Goal: Navigation & Orientation: Find specific page/section

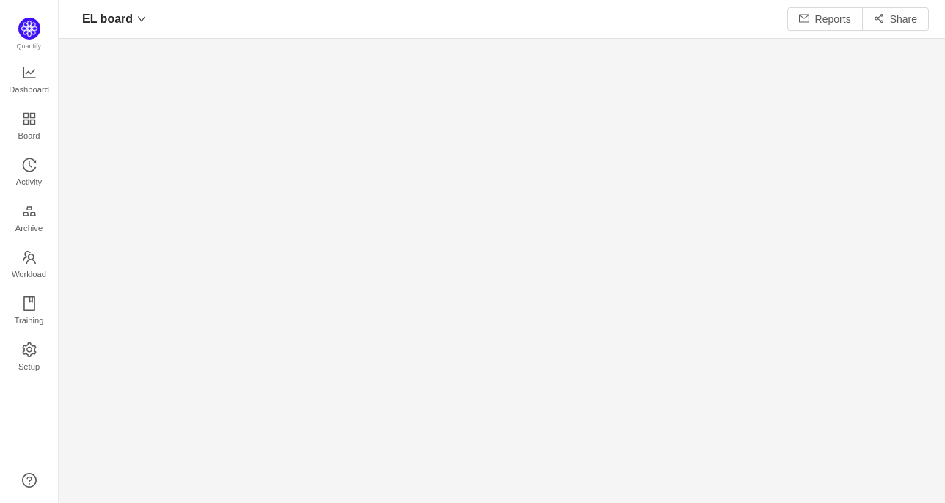
scroll to position [18, 18]
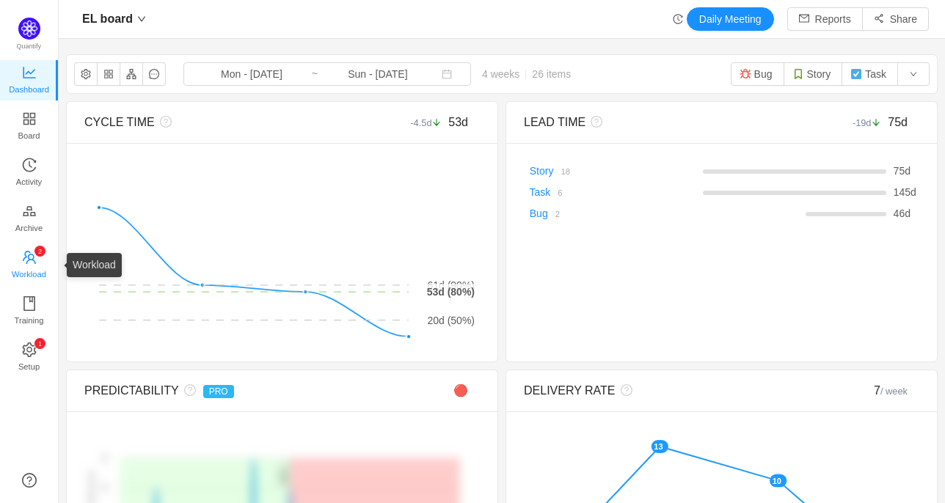
click at [29, 279] on span "Workload" at bounding box center [29, 274] width 34 height 29
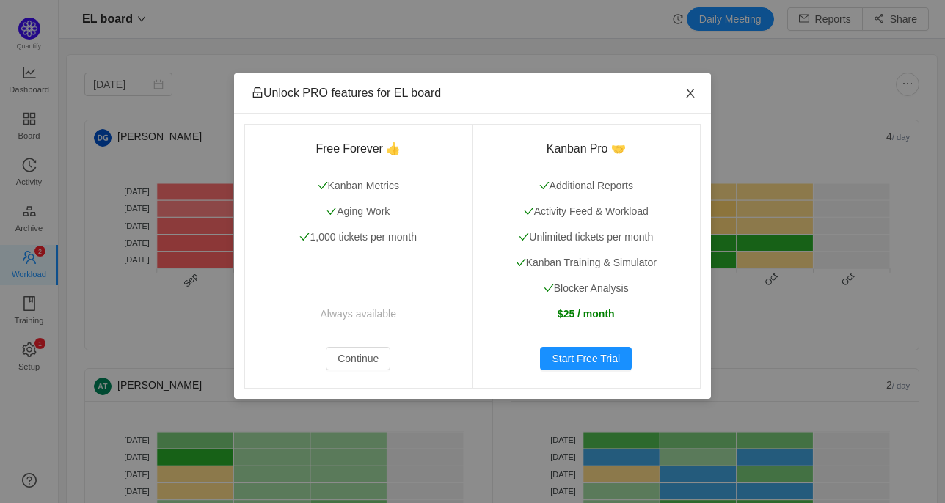
click at [697, 89] on span "Close" at bounding box center [690, 93] width 41 height 41
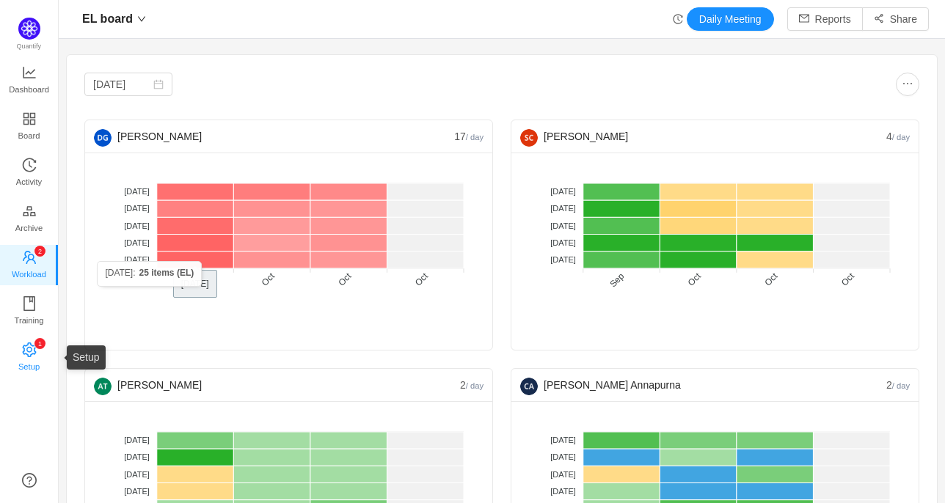
click at [32, 360] on span "Setup" at bounding box center [28, 366] width 21 height 29
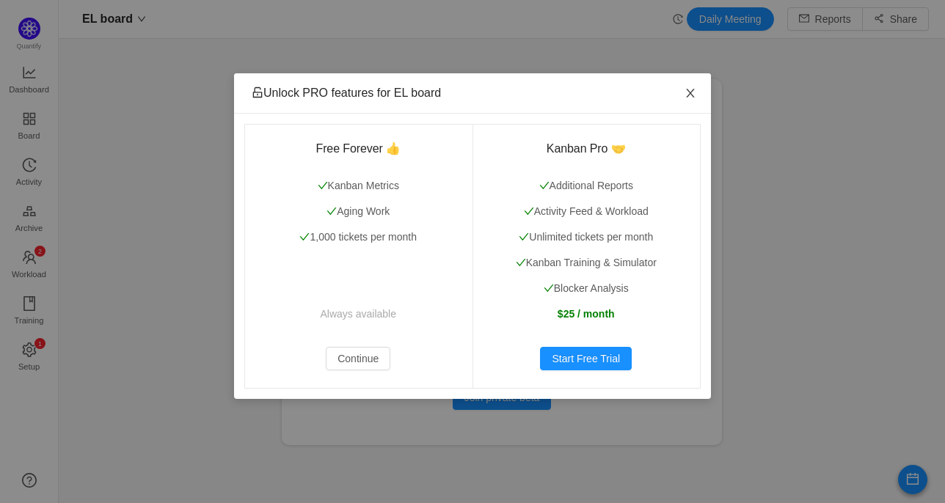
click at [688, 93] on icon "icon: close" at bounding box center [690, 93] width 12 height 12
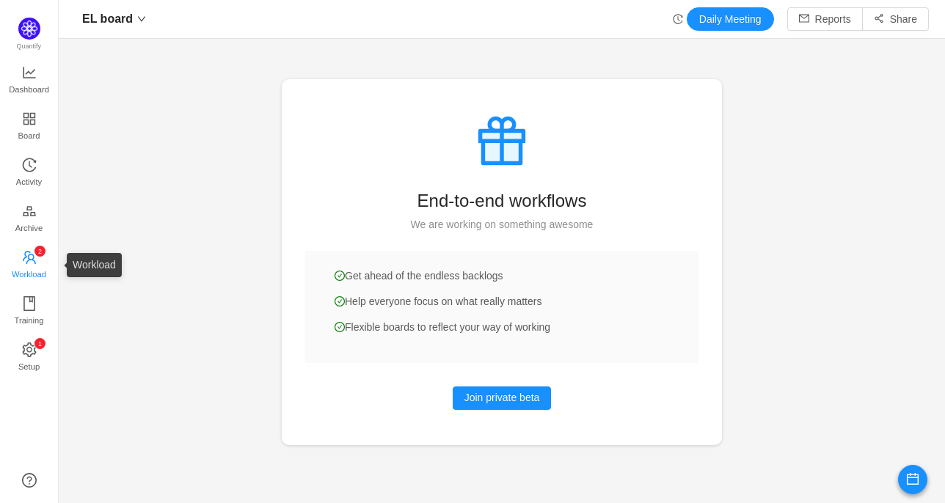
click at [29, 254] on icon "icon: team" at bounding box center [29, 257] width 13 height 13
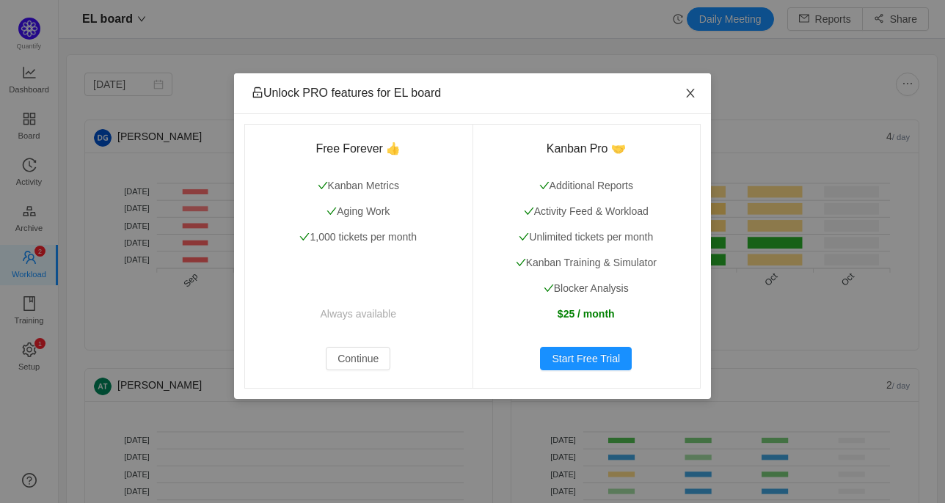
click at [695, 96] on icon "icon: close" at bounding box center [690, 93] width 12 height 12
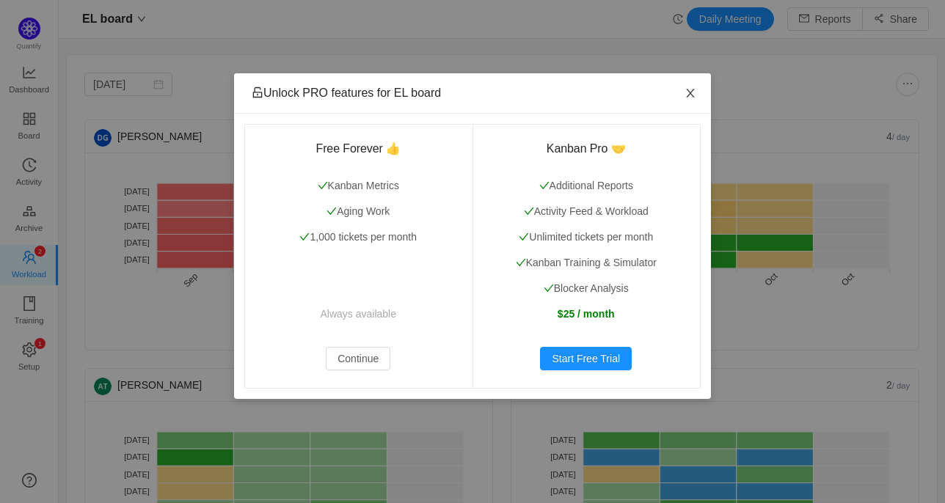
click at [689, 94] on icon "icon: close" at bounding box center [690, 93] width 12 height 12
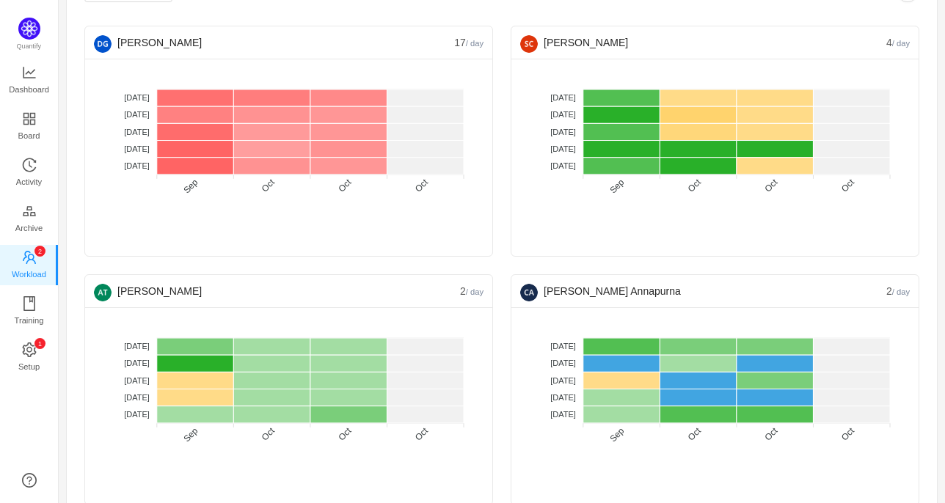
scroll to position [101, 0]
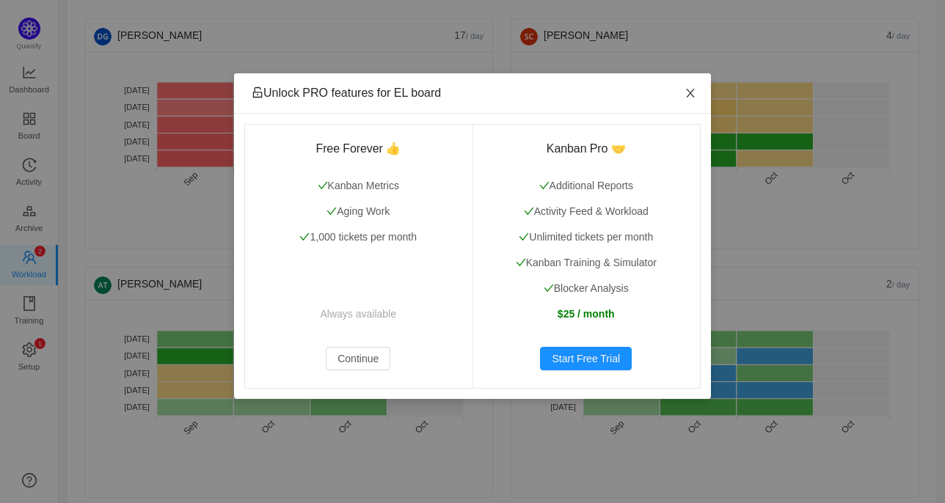
click at [695, 87] on span "Close" at bounding box center [690, 93] width 41 height 41
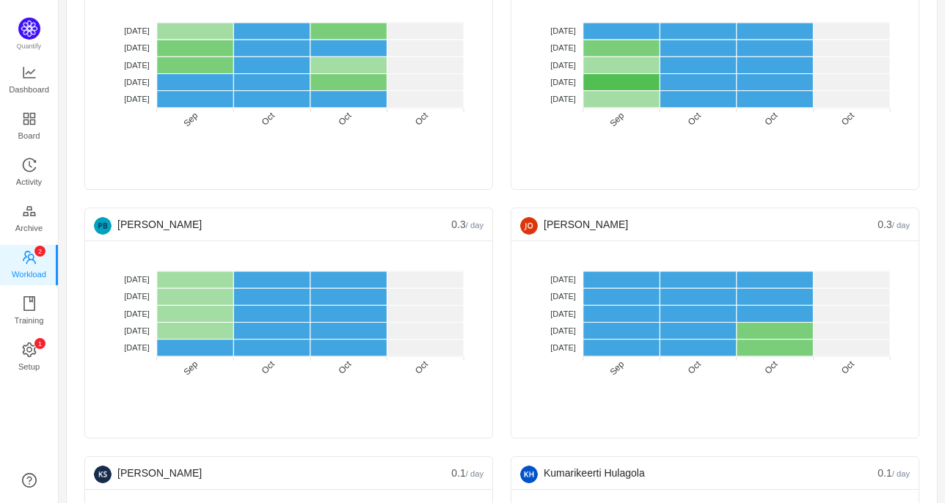
scroll to position [908, 0]
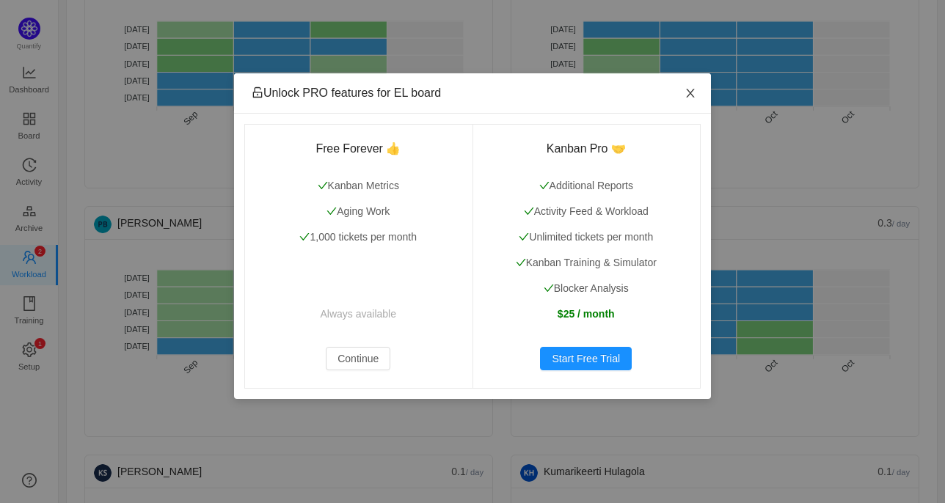
click at [692, 93] on icon "icon: close" at bounding box center [690, 93] width 12 height 12
drag, startPoint x: 379, startPoint y: 370, endPoint x: 386, endPoint y: 374, distance: 8.2
click at [381, 370] on div "Free Forever 👍 Kanban Metrics Aging Work 1,000 tickets per month Always availab…" at bounding box center [358, 256] width 228 height 264
click at [387, 362] on button "Continue" at bounding box center [358, 358] width 65 height 23
click at [693, 92] on icon "icon: close" at bounding box center [690, 93] width 12 height 12
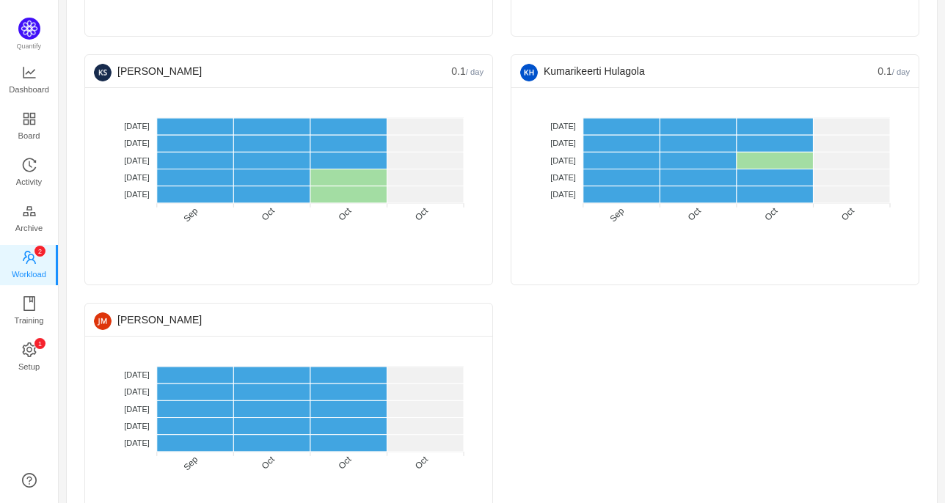
scroll to position [1361, 0]
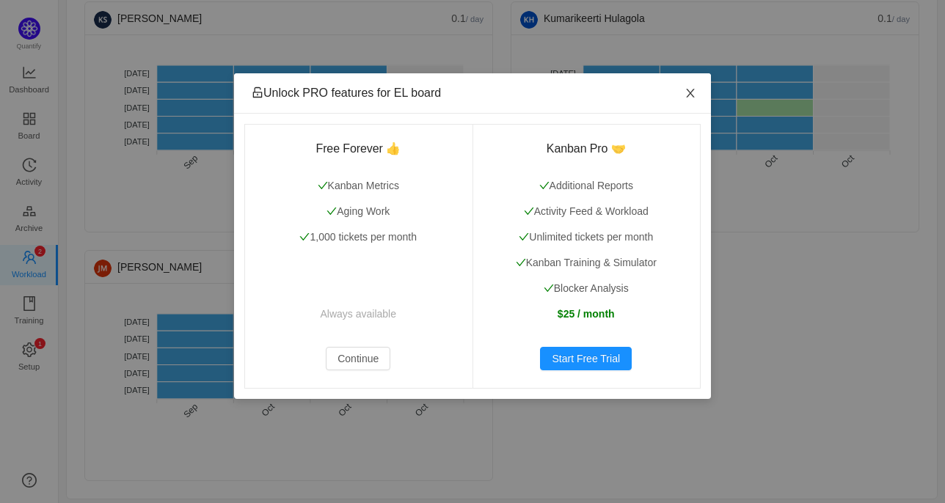
click at [695, 94] on icon "icon: close" at bounding box center [690, 93] width 12 height 12
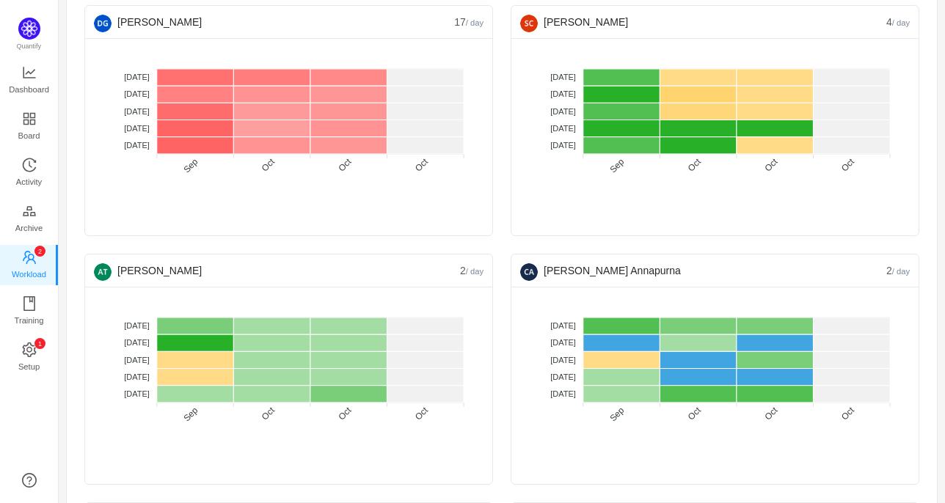
scroll to position [0, 0]
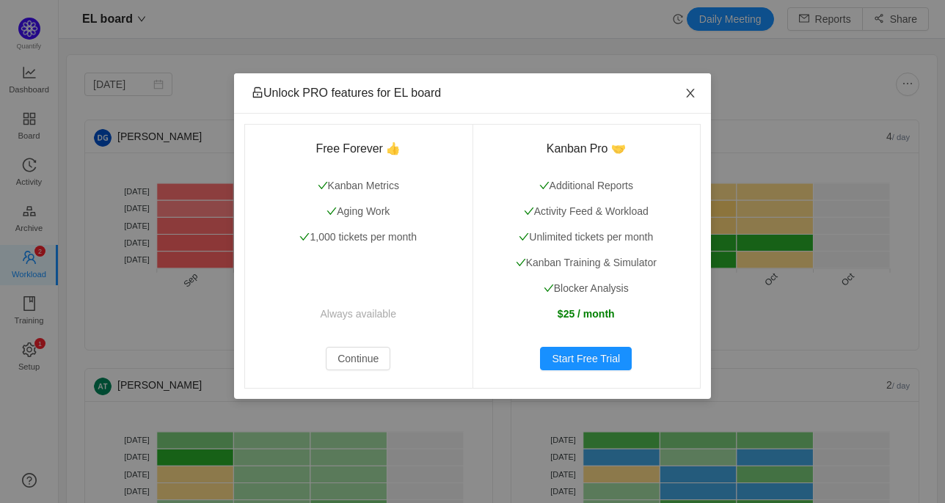
click at [690, 95] on icon "icon: close" at bounding box center [690, 93] width 8 height 9
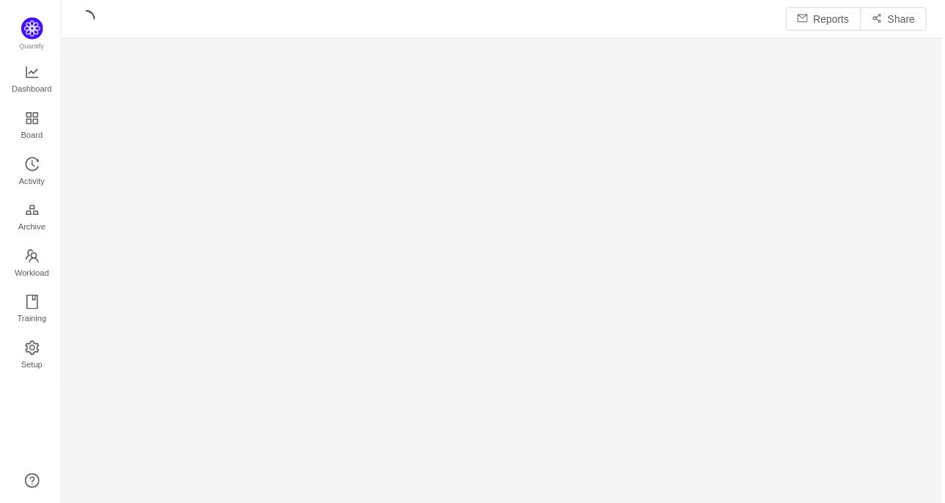
scroll to position [484, 852]
